Goal: Task Accomplishment & Management: Manage account settings

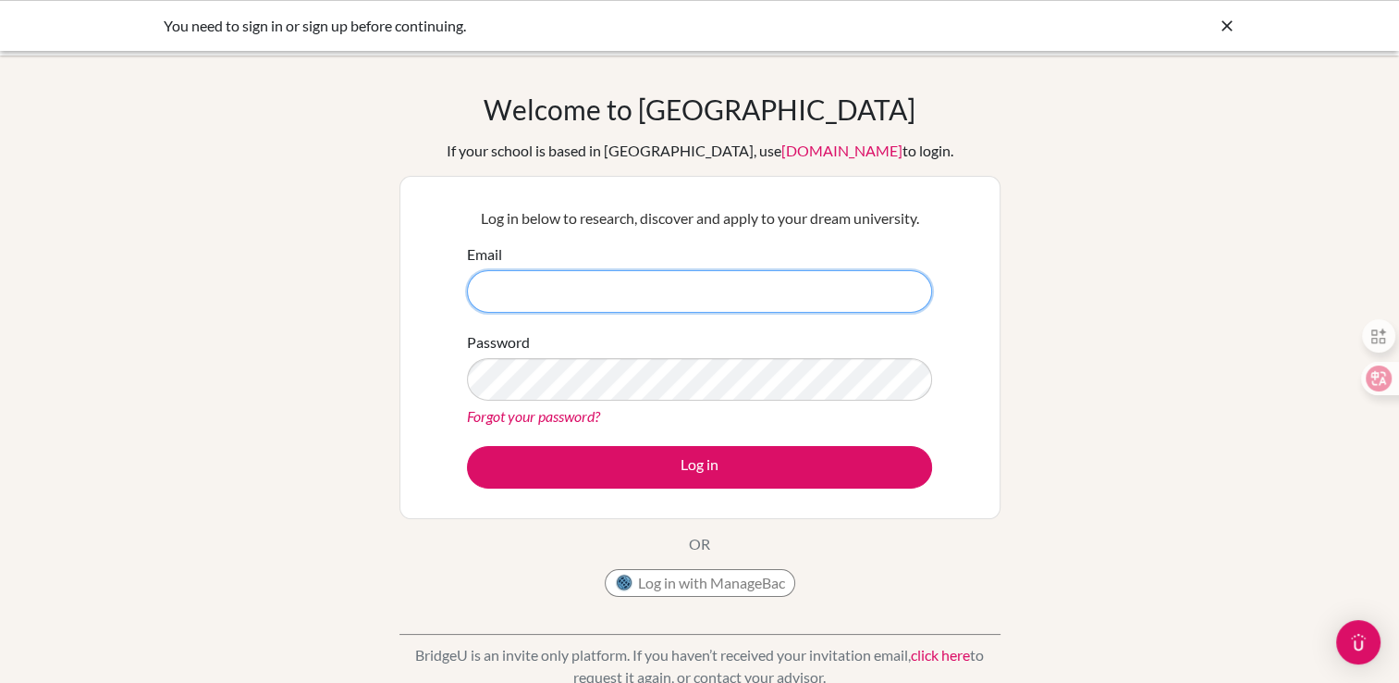
click at [570, 282] on input "Email" at bounding box center [699, 291] width 465 height 43
type input "[EMAIL_ADDRESS][DOMAIN_NAME]"
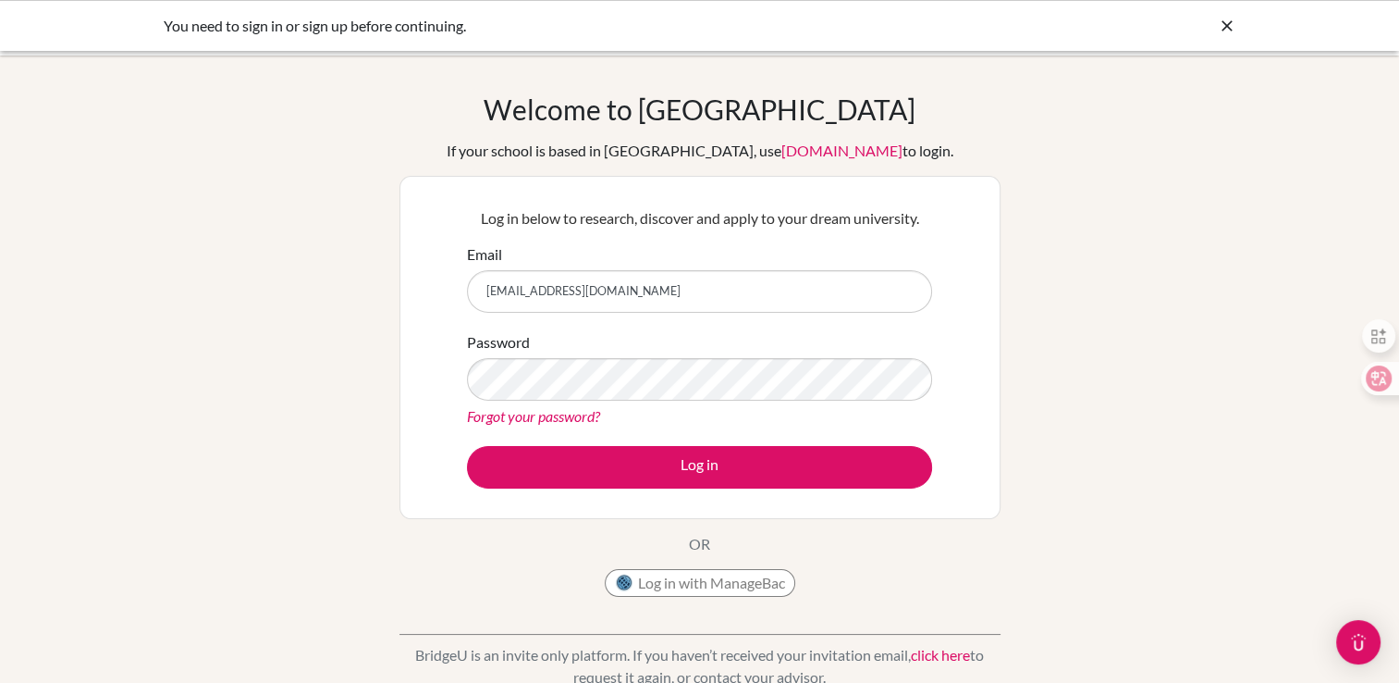
click at [569, 421] on link "Forgot your password?" at bounding box center [533, 416] width 133 height 18
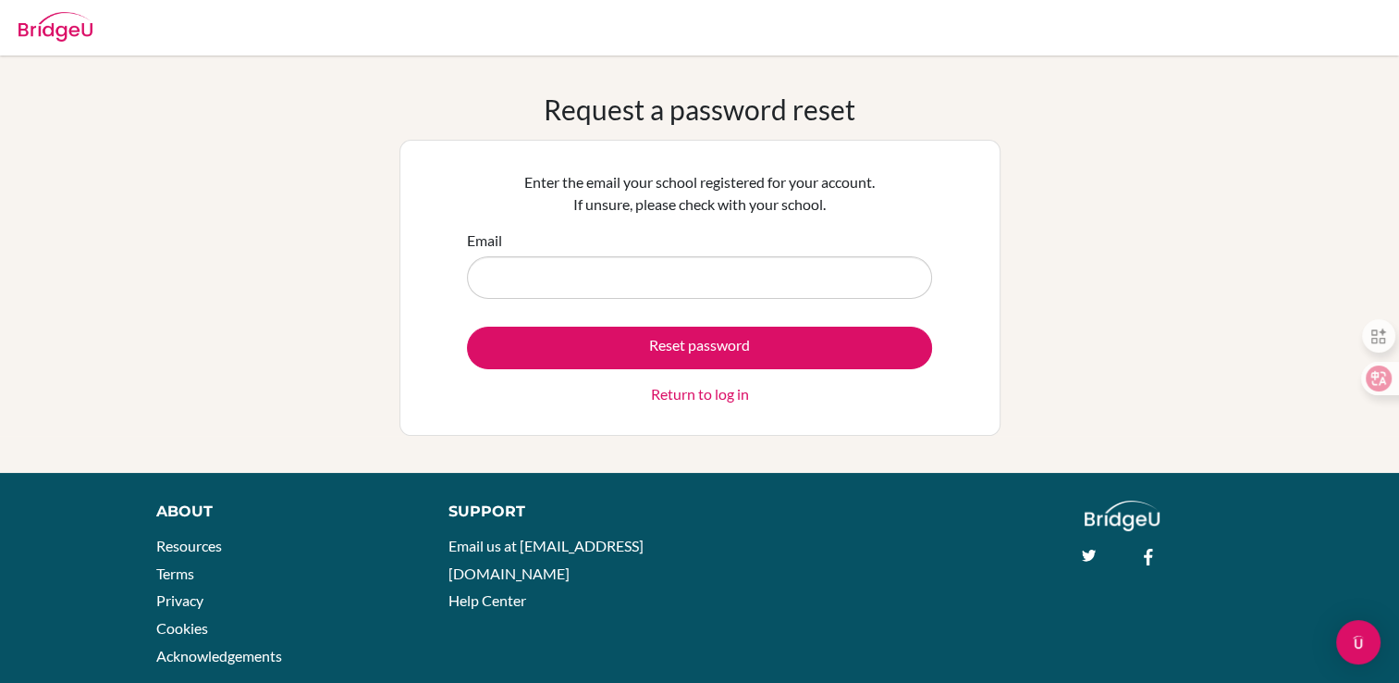
click at [607, 275] on input "Email" at bounding box center [699, 277] width 465 height 43
type input "[EMAIL_ADDRESS][DOMAIN_NAME]"
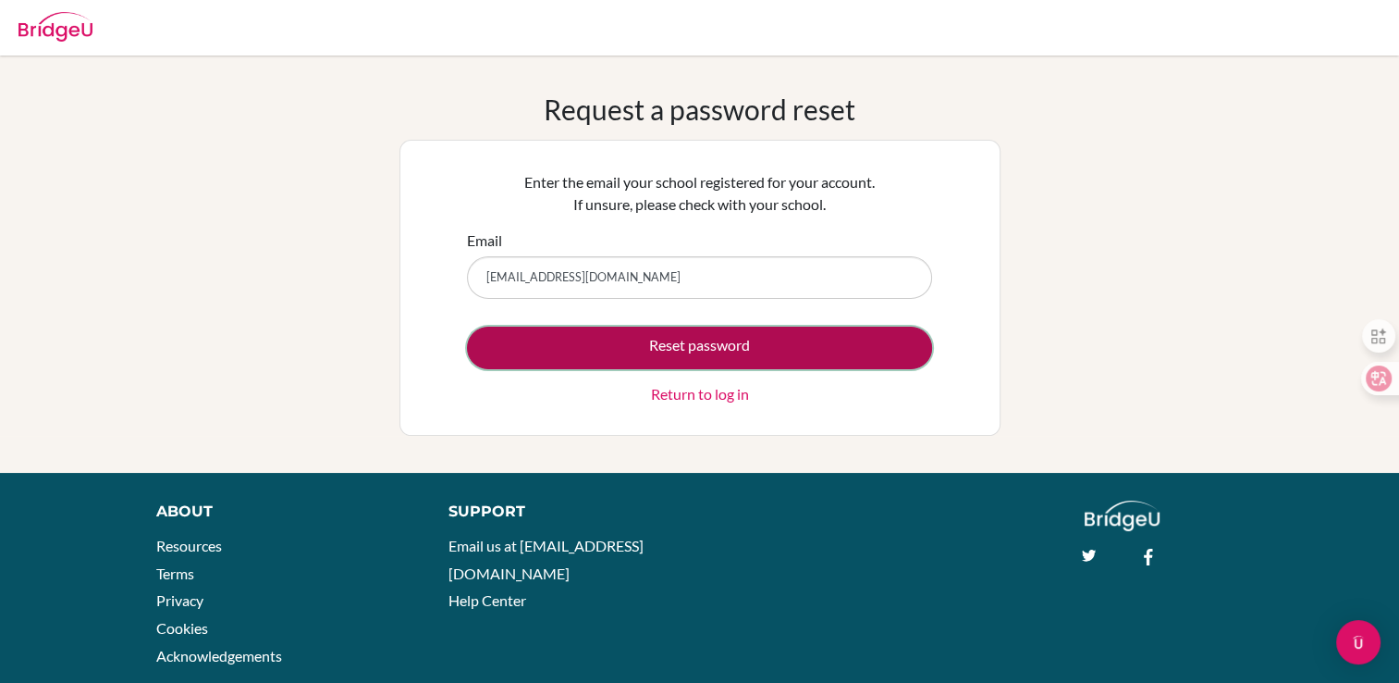
click at [614, 359] on button "Reset password" at bounding box center [699, 347] width 465 height 43
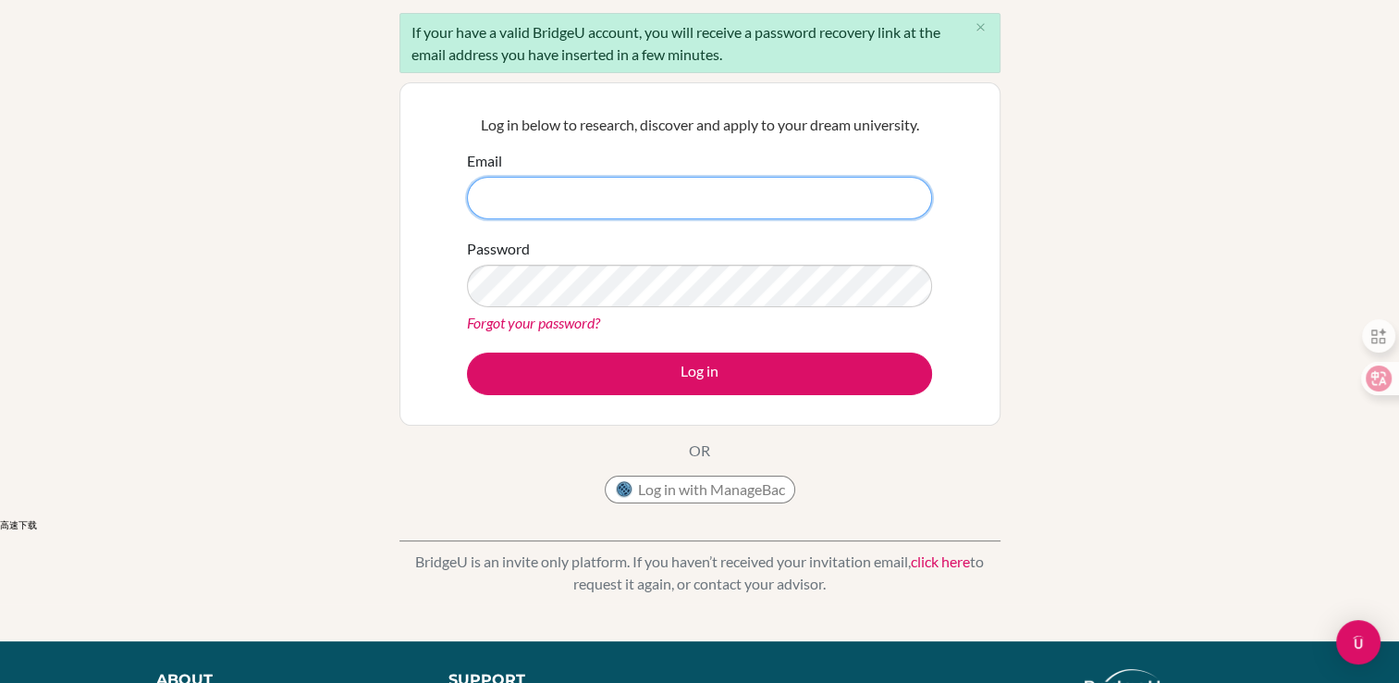
scroll to position [185, 0]
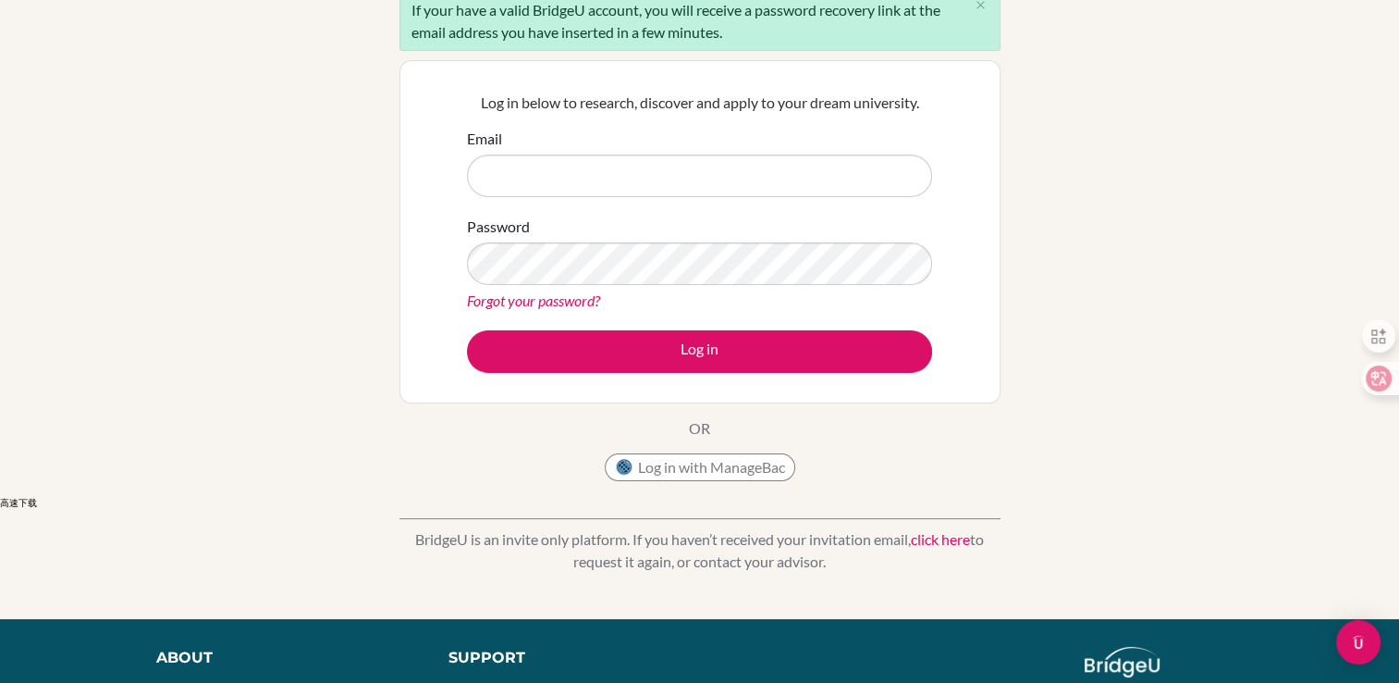
click at [947, 544] on link "click here" at bounding box center [940, 539] width 59 height 18
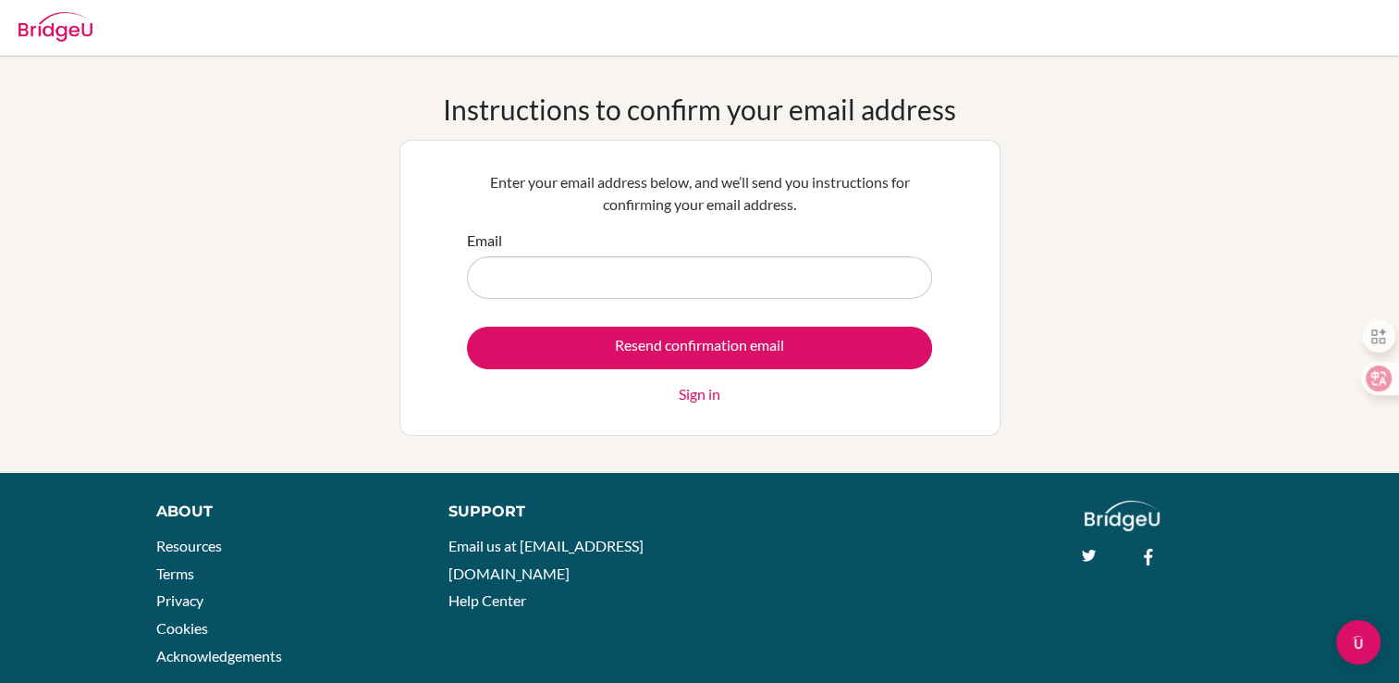
click at [617, 286] on input "Email" at bounding box center [699, 277] width 465 height 43
type input "[EMAIL_ADDRESS][DOMAIN_NAME]"
click at [1001, 316] on div "Instructions to confirm your email address Enter your email address below, and …" at bounding box center [699, 263] width 1399 height 343
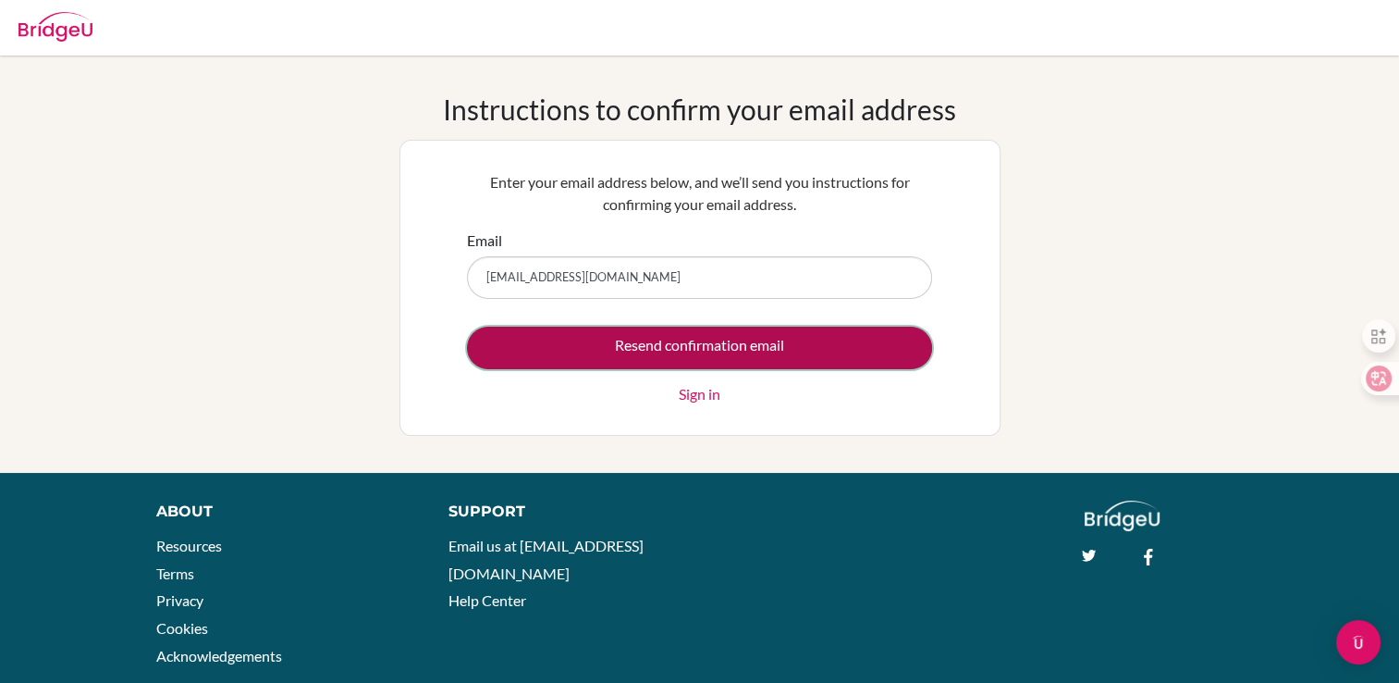
click at [830, 343] on input "Resend confirmation email" at bounding box center [699, 347] width 465 height 43
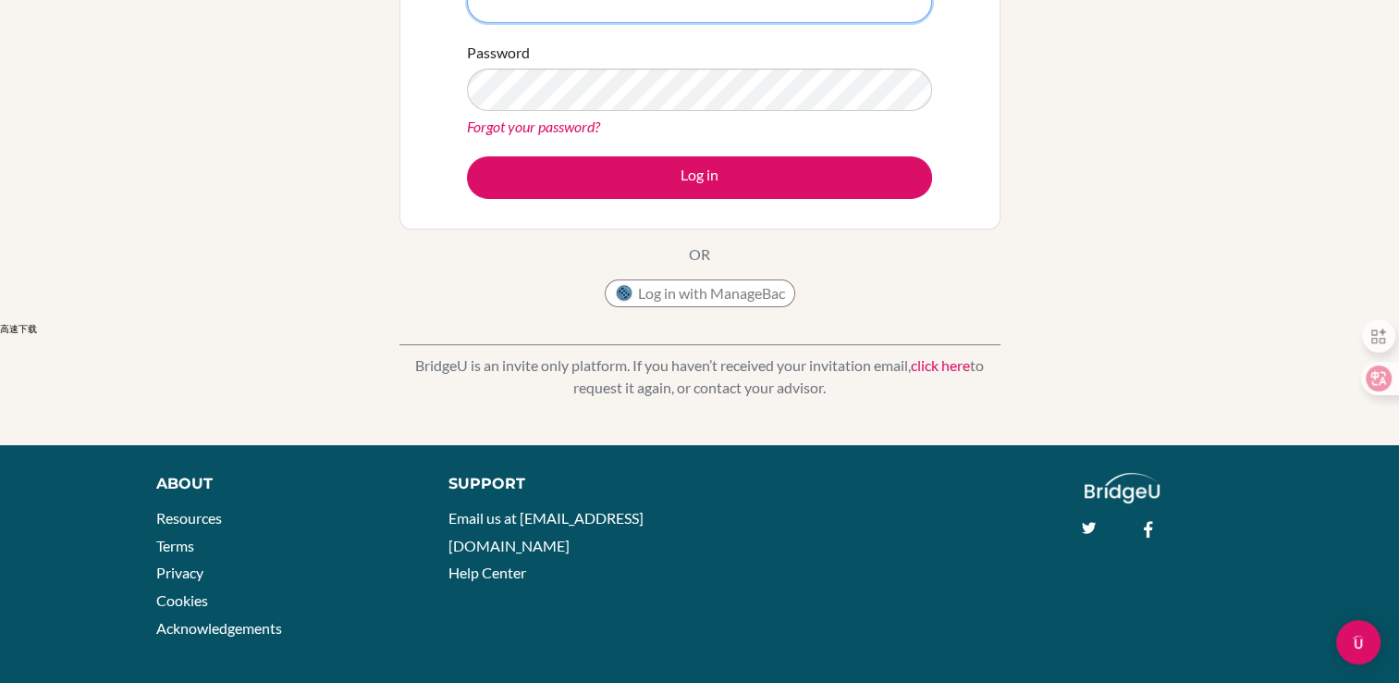
scroll to position [370, 0]
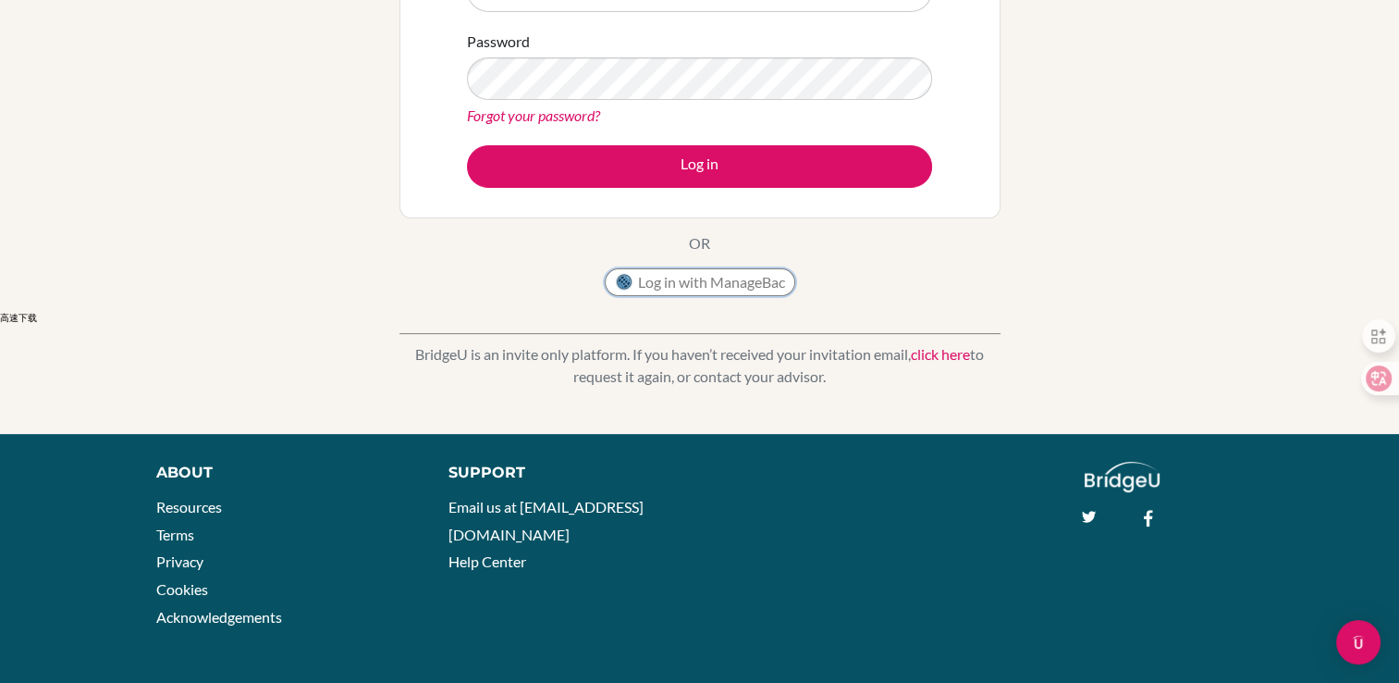
click at [715, 286] on button "Log in with ManageBac" at bounding box center [700, 282] width 191 height 28
